Goal: Task Accomplishment & Management: Complete application form

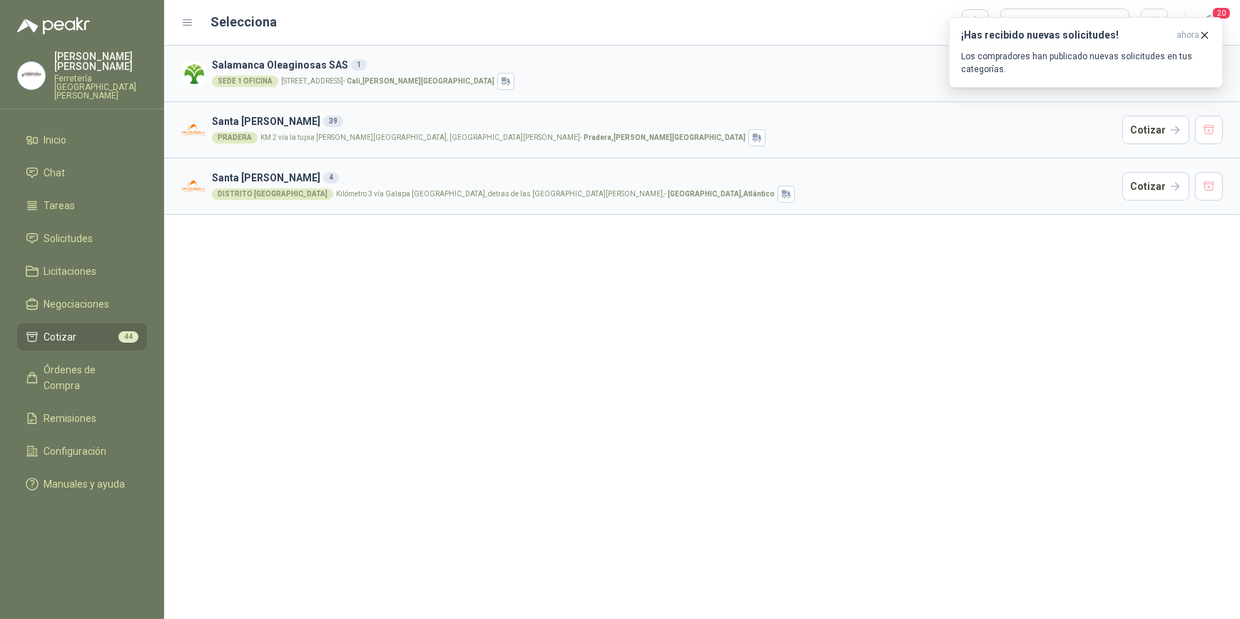
click at [778, 26] on div "Selecciona Cargar cotizaciones" at bounding box center [690, 23] width 958 height 29
click at [1207, 31] on icon "button" at bounding box center [1205, 35] width 12 height 12
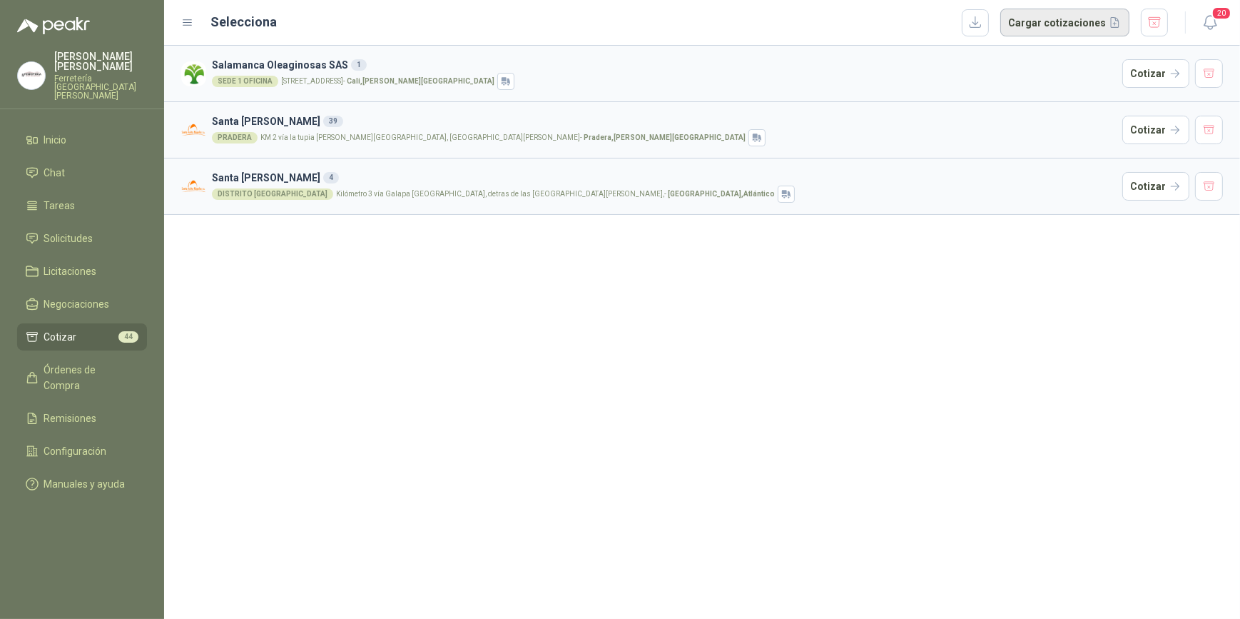
click at [1045, 22] on button "Cargar cotizaciones" at bounding box center [1064, 23] width 129 height 29
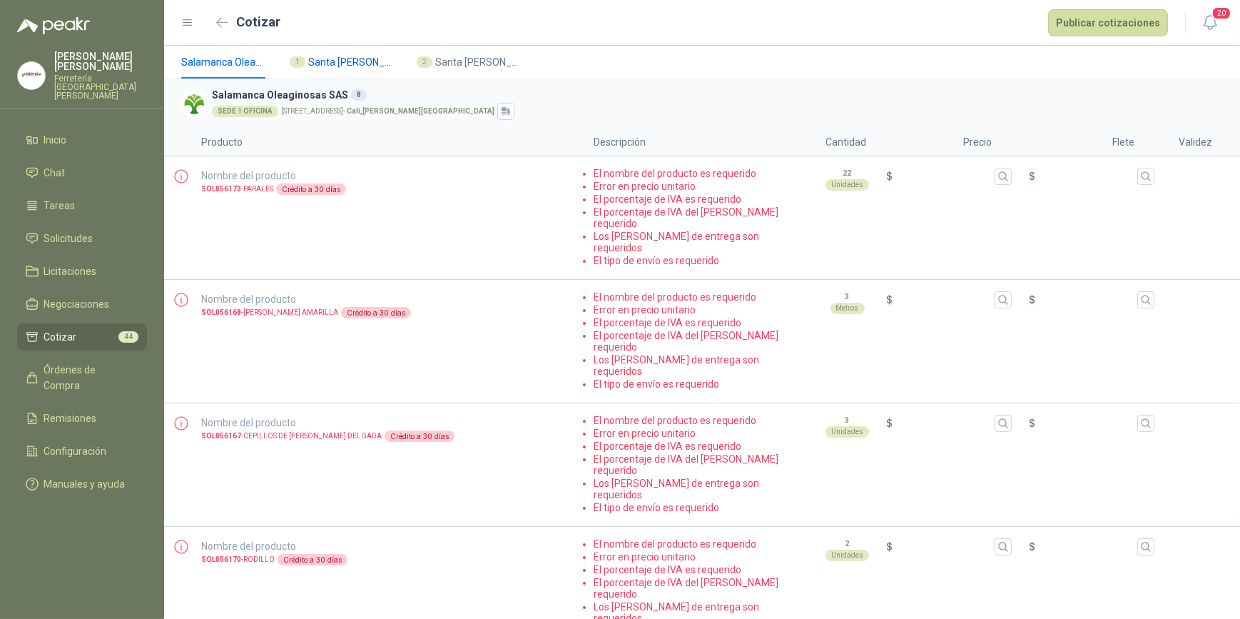
click at [337, 64] on span "Santa [PERSON_NAME]" at bounding box center [351, 62] width 86 height 16
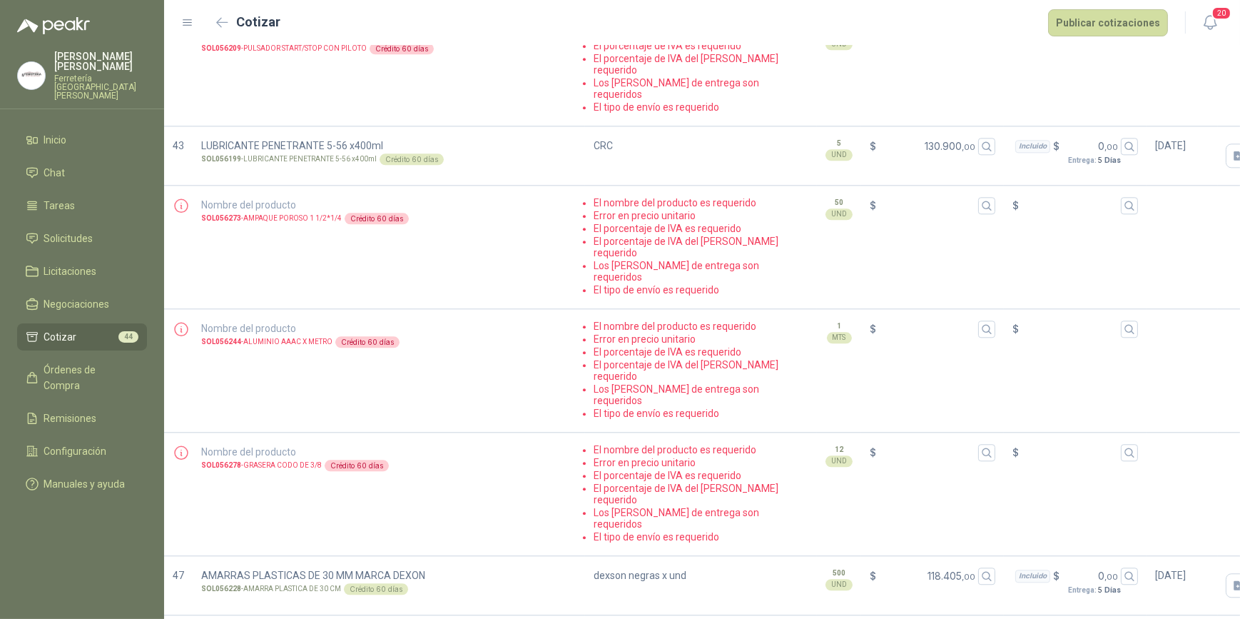
scroll to position [4411, 0]
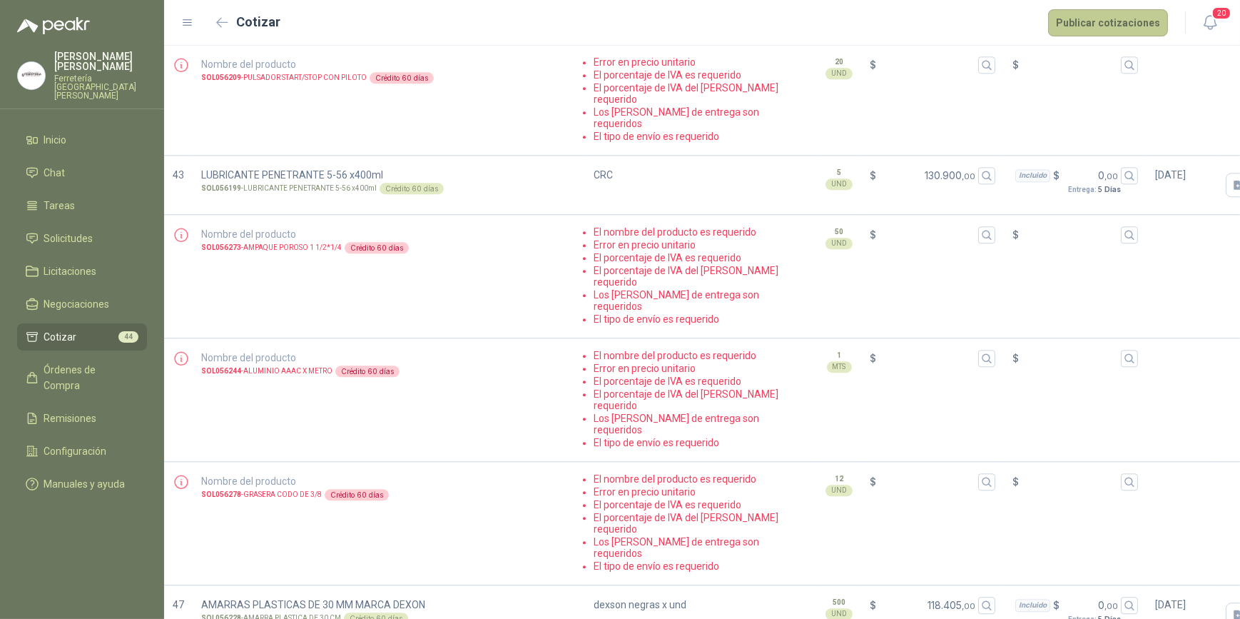
click at [1099, 23] on button "Publicar cotizaciones" at bounding box center [1108, 22] width 120 height 27
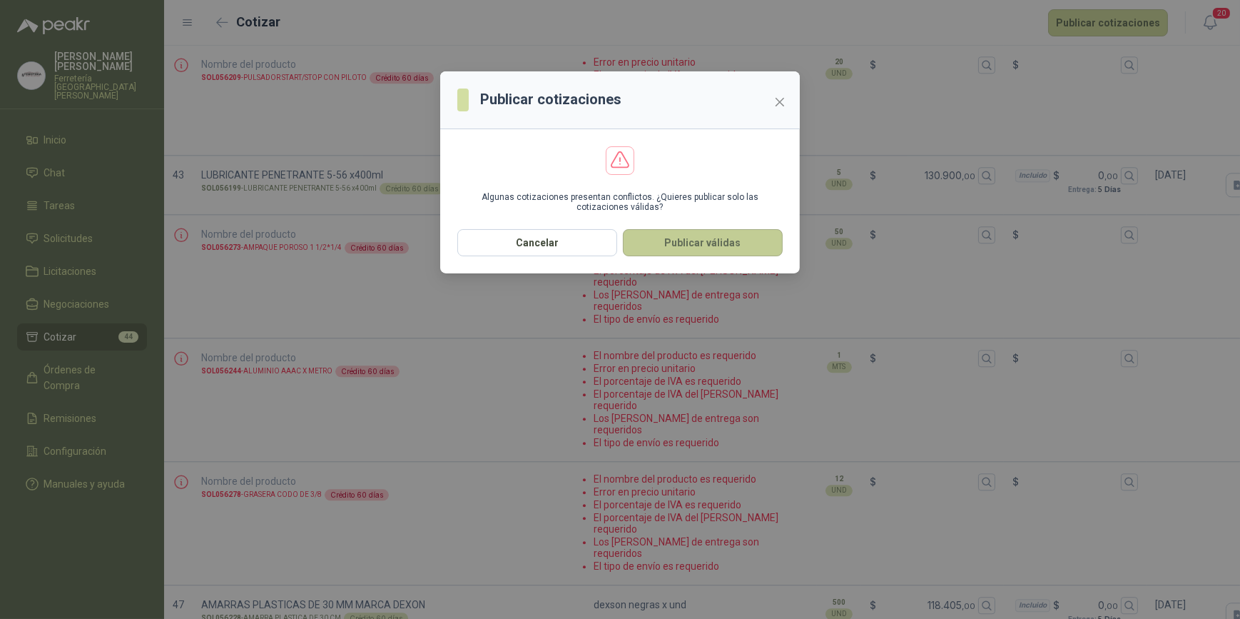
click at [691, 240] on button "Publicar válidas" at bounding box center [703, 242] width 160 height 27
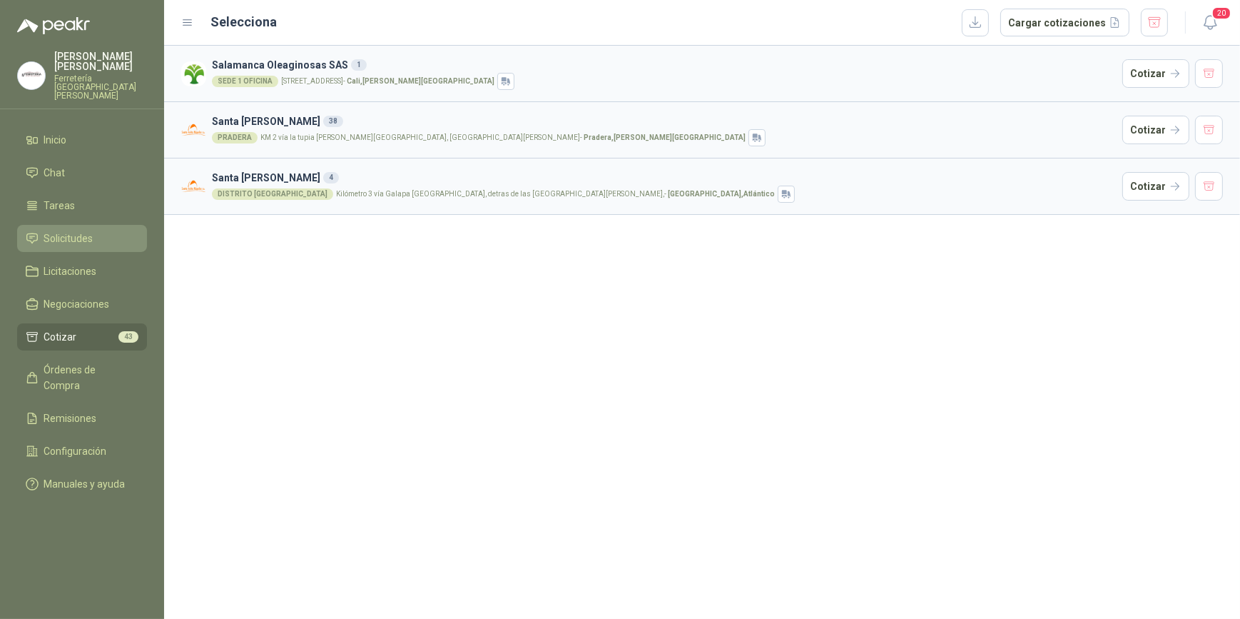
click at [72, 230] on span "Solicitudes" at bounding box center [68, 238] width 49 height 16
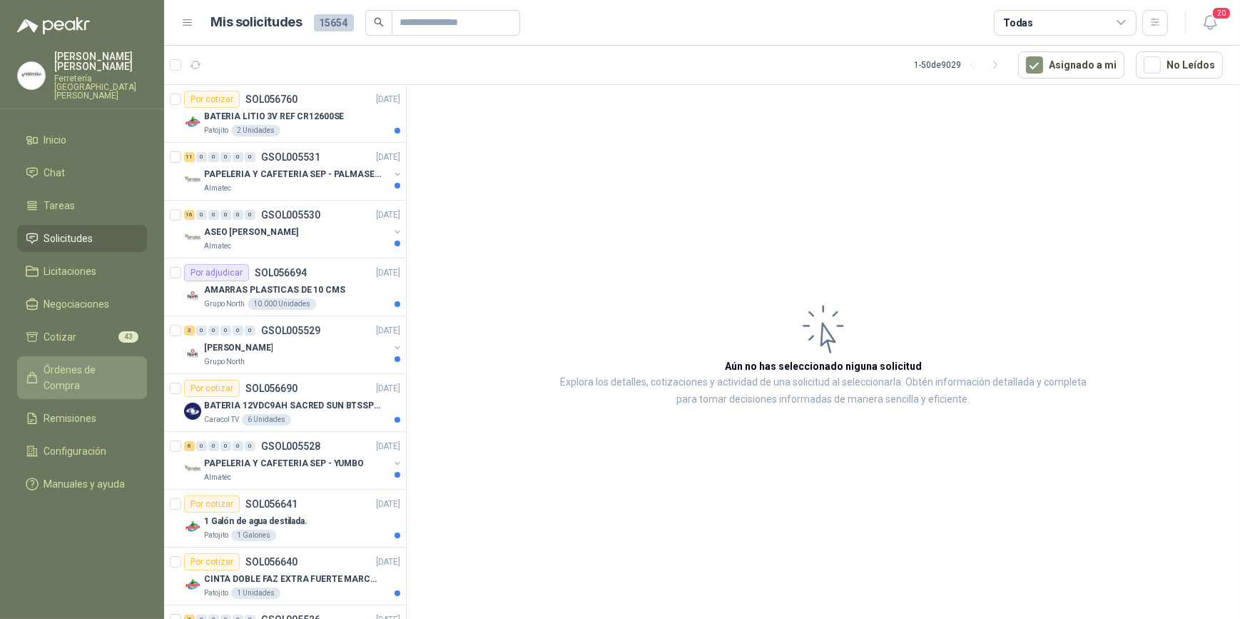
click at [81, 362] on span "Órdenes de Compra" at bounding box center [88, 377] width 89 height 31
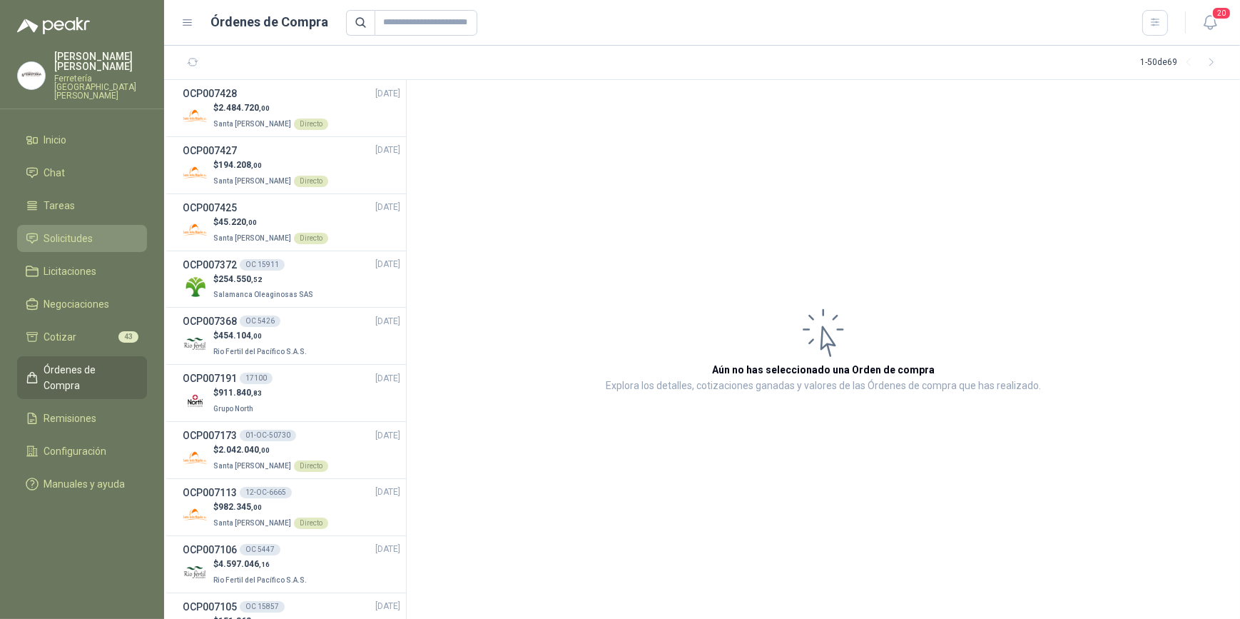
click at [71, 230] on span "Solicitudes" at bounding box center [68, 238] width 49 height 16
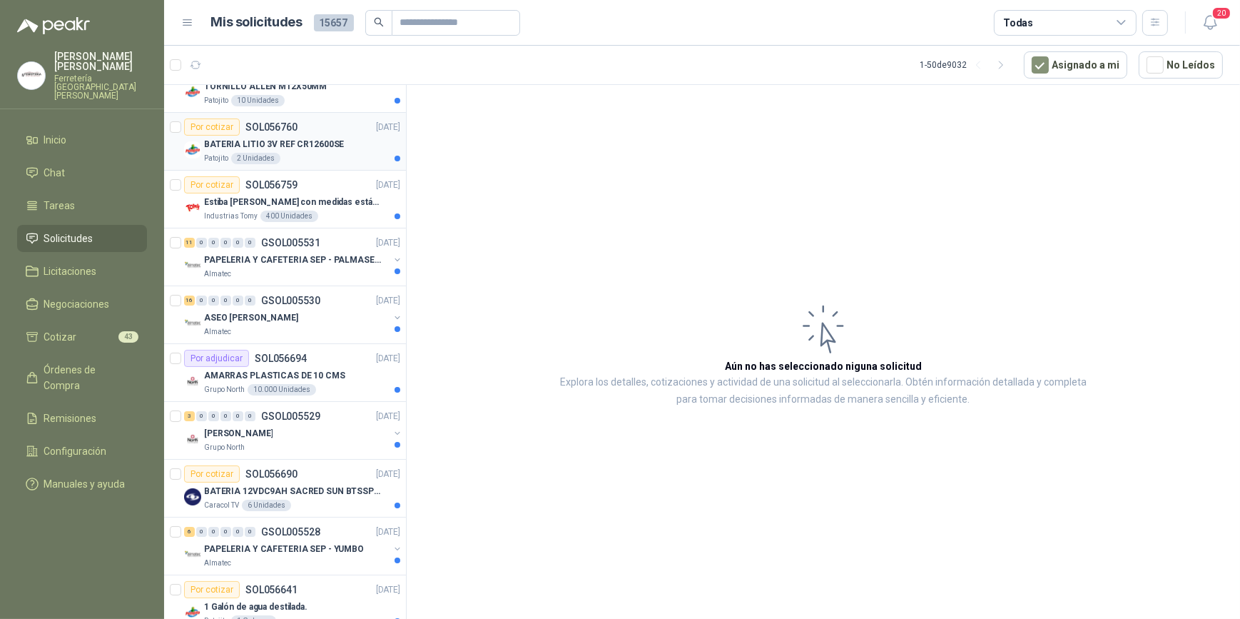
scroll to position [194, 0]
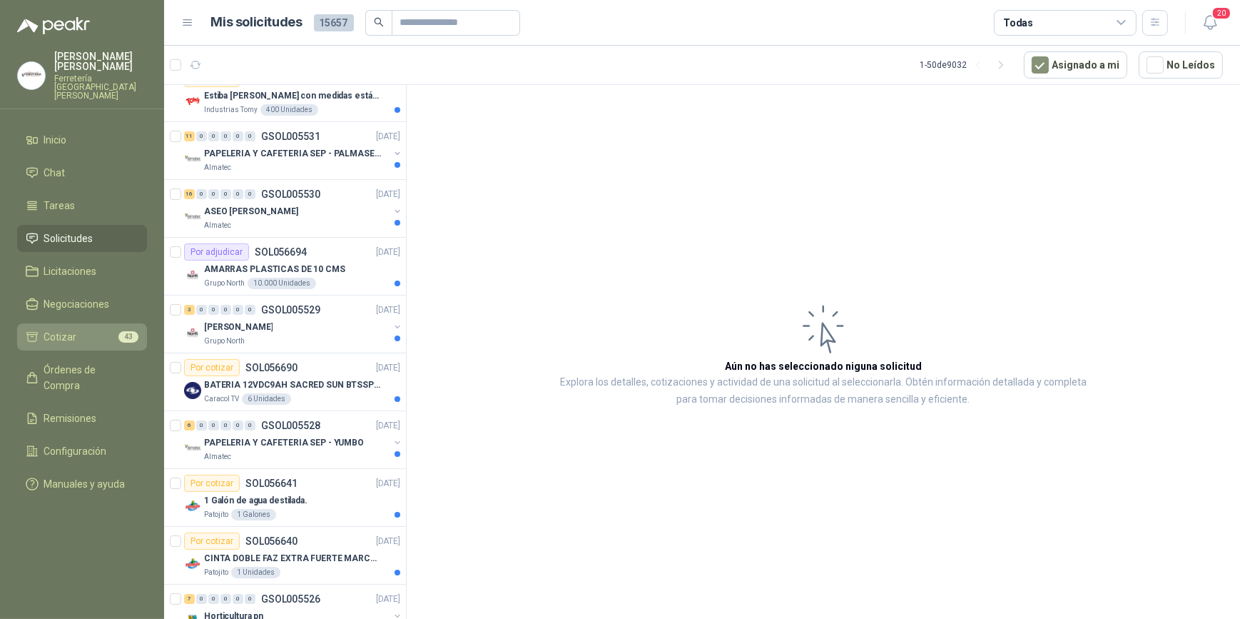
click at [77, 329] on li "Cotizar 43" at bounding box center [82, 337] width 113 height 16
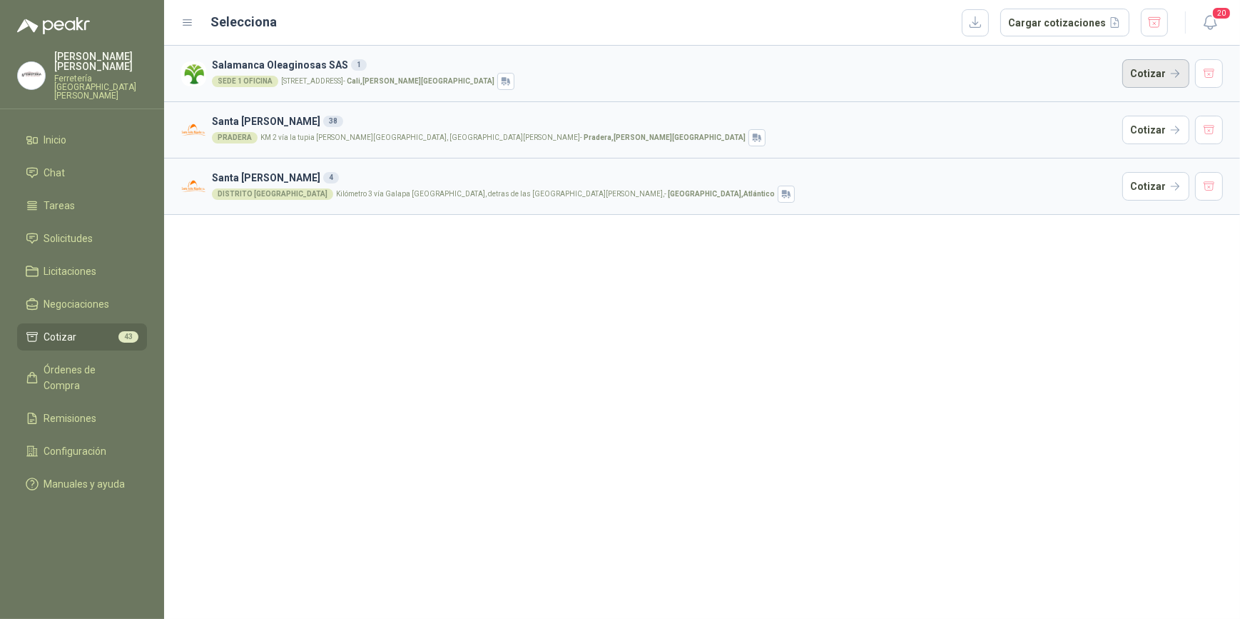
click at [1146, 68] on button "Cotizar" at bounding box center [1155, 73] width 67 height 29
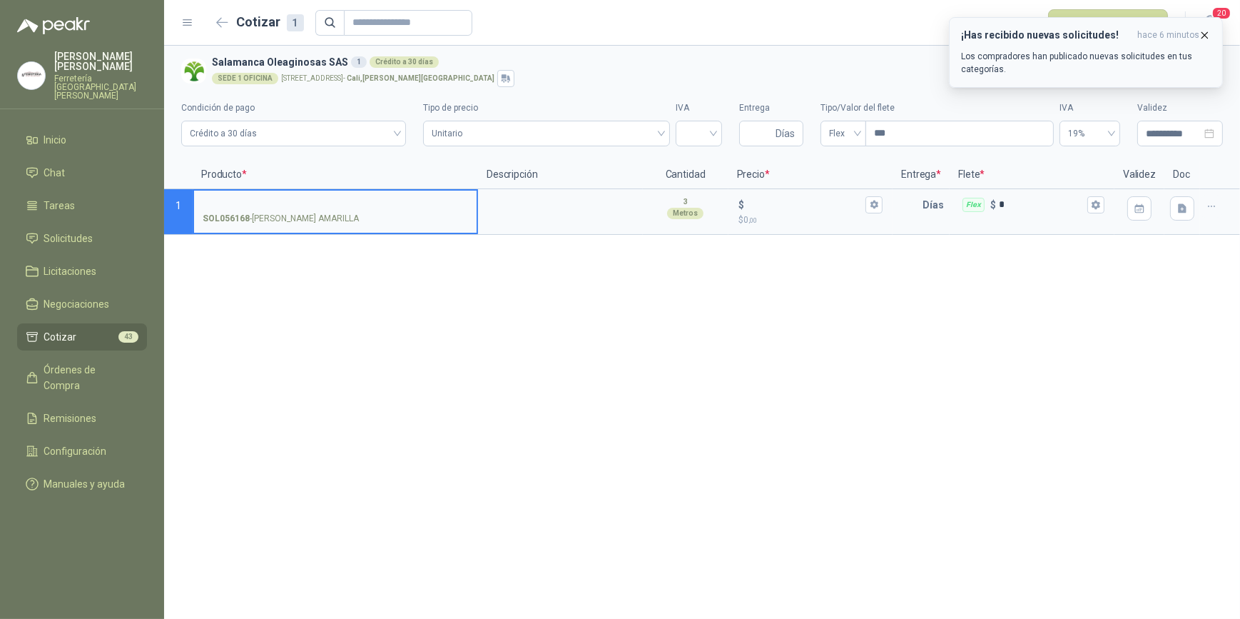
click at [1055, 51] on p "Los compradores han publicado nuevas solicitudes en tus categorías." at bounding box center [1086, 63] width 250 height 26
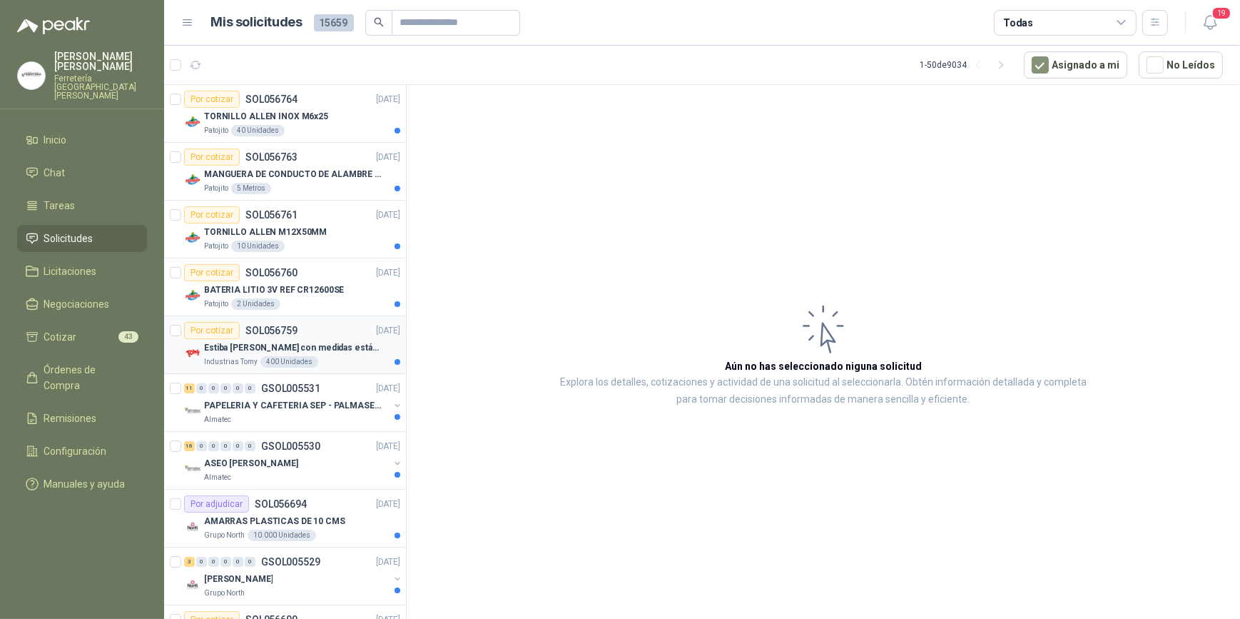
click at [293, 343] on p "Estiba [PERSON_NAME] con medidas estándar 1x120x15 de alto" at bounding box center [293, 348] width 178 height 14
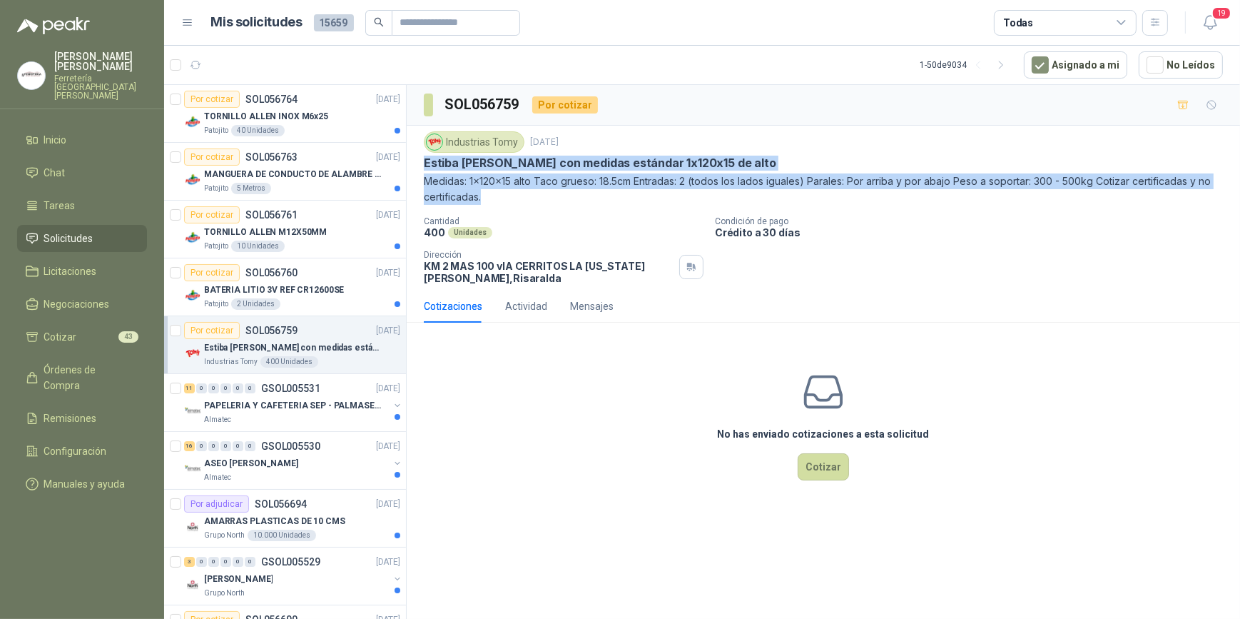
drag, startPoint x: 425, startPoint y: 158, endPoint x: 1042, endPoint y: 198, distance: 618.5
click at [1042, 198] on div "Industrias Tomy [DATE] Estiba [PERSON_NAME] con medidas estándar 1x120x15 de al…" at bounding box center [823, 167] width 799 height 73
copy div "Estiba [PERSON_NAME] con medidas estándar 1x120x15 de alto Medidas: 1x120x15 al…"
click at [1183, 101] on icon "button" at bounding box center [1183, 105] width 12 height 12
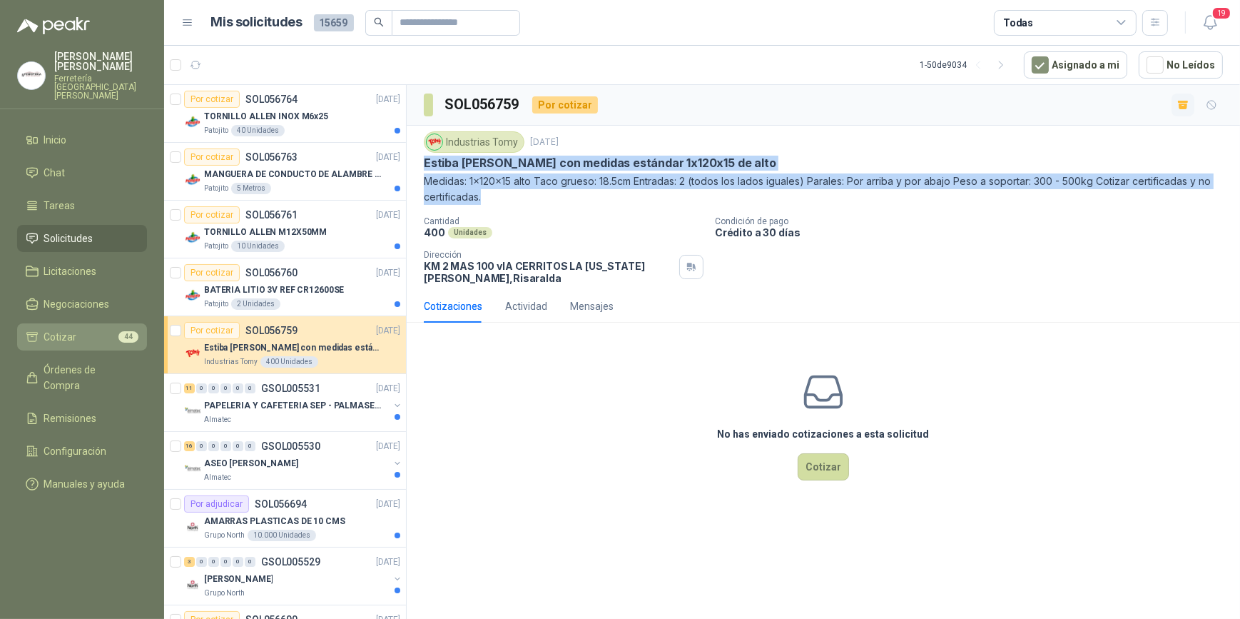
click at [75, 329] on span "Cotizar" at bounding box center [60, 337] width 33 height 16
